Goal: Check status: Check status

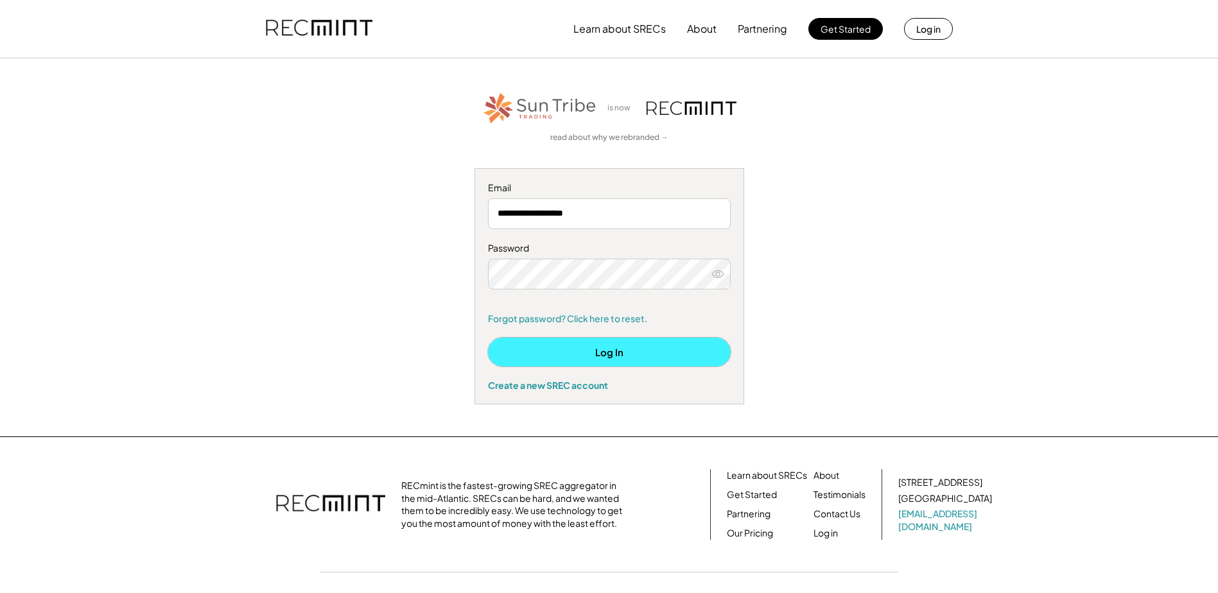
click at [607, 348] on button "Log In" at bounding box center [609, 352] width 243 height 29
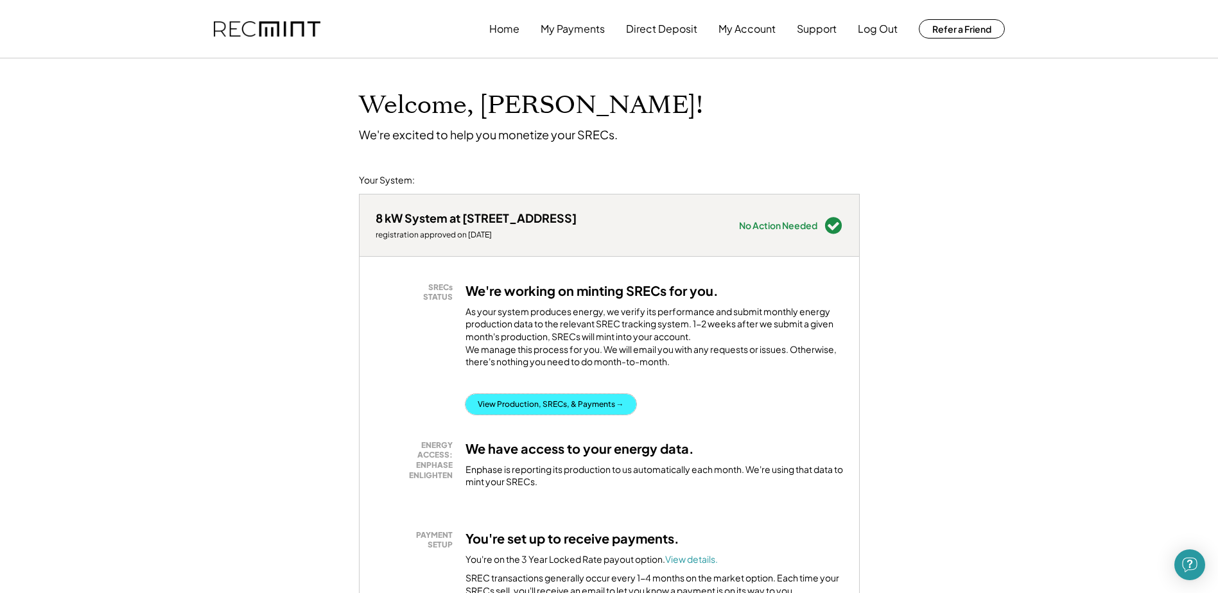
click at [609, 415] on button "View Production, SRECs, & Payments →" at bounding box center [551, 404] width 171 height 21
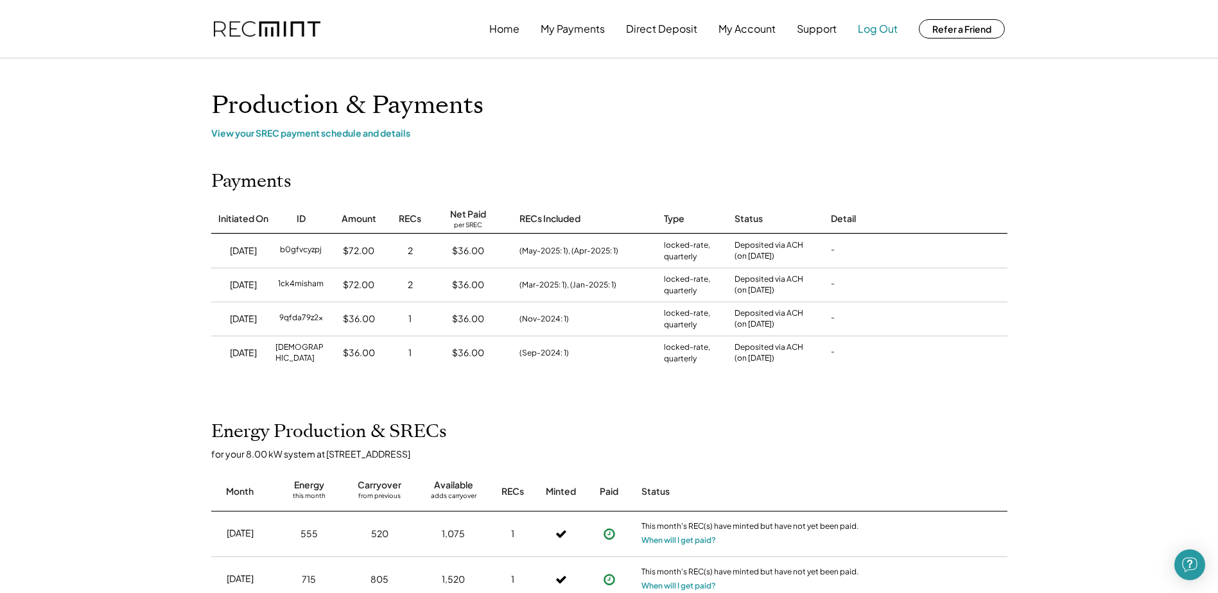
click at [873, 30] on button "Log Out" at bounding box center [878, 29] width 40 height 26
